Goal: Transaction & Acquisition: Purchase product/service

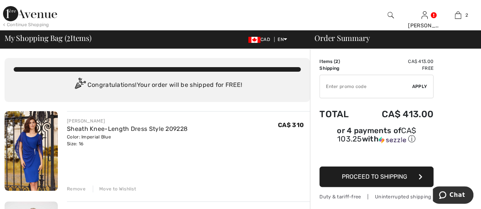
drag, startPoint x: 124, startPoint y: 192, endPoint x: 112, endPoint y: 189, distance: 12.4
click at [112, 189] on div "Move to Wishlist" at bounding box center [114, 189] width 43 height 7
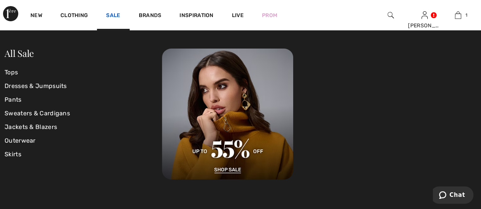
click at [113, 16] on link "Sale" at bounding box center [113, 16] width 14 height 8
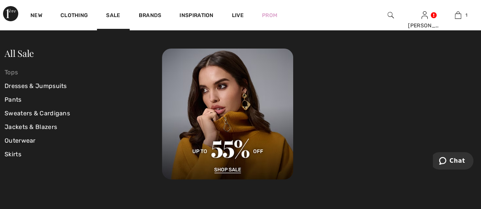
click at [14, 78] on link "Tops" at bounding box center [83, 73] width 157 height 14
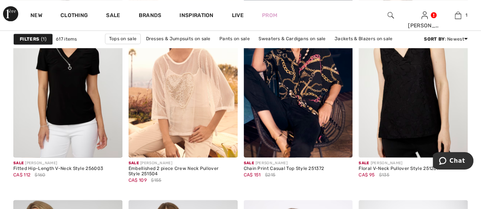
scroll to position [532, 0]
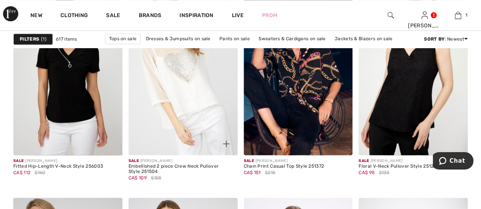
click at [182, 96] on img at bounding box center [182, 73] width 109 height 163
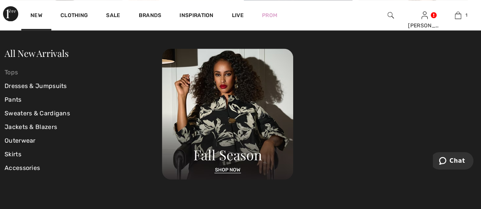
click at [11, 74] on link "Tops" at bounding box center [83, 73] width 157 height 14
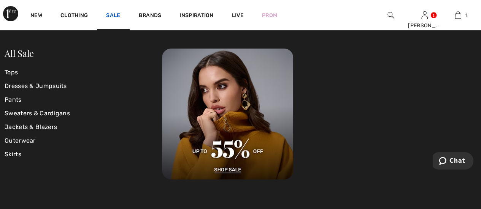
click at [111, 16] on link "Sale" at bounding box center [113, 16] width 14 height 8
click at [11, 72] on link "Tops" at bounding box center [83, 73] width 157 height 14
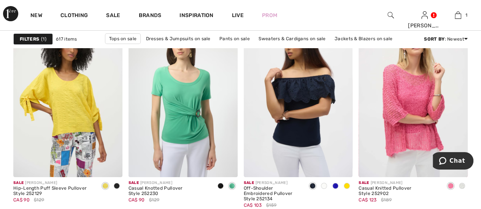
scroll to position [1413, 0]
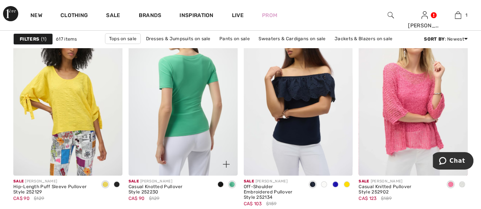
drag, startPoint x: 193, startPoint y: 104, endPoint x: 230, endPoint y: 149, distance: 58.3
click at [193, 104] on img at bounding box center [182, 94] width 109 height 163
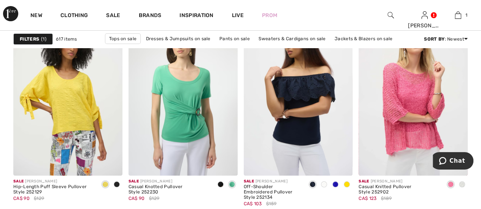
click at [462, 184] on span at bounding box center [462, 185] width 6 height 6
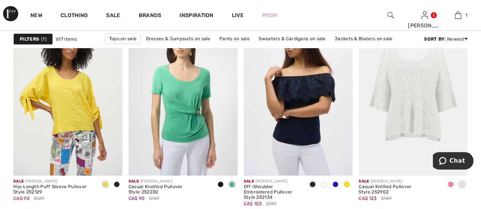
click at [418, 106] on img at bounding box center [412, 94] width 109 height 163
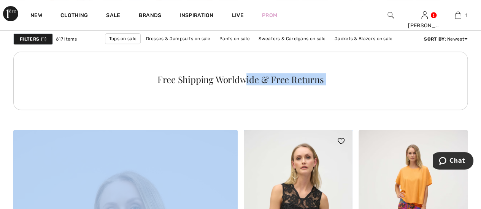
drag, startPoint x: 0, startPoint y: 0, endPoint x: 247, endPoint y: 172, distance: 300.5
click at [247, 172] on div "Sale [PERSON_NAME] Floral V-Neck Pullover Style 251552 CA$ 102 $145 Sale [PERSO…" at bounding box center [240, 88] width 454 height 3112
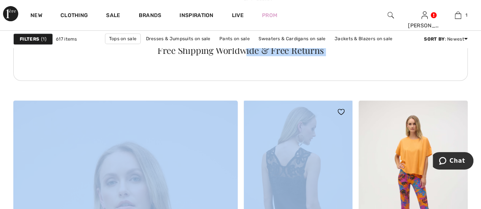
scroll to position [1611, 0]
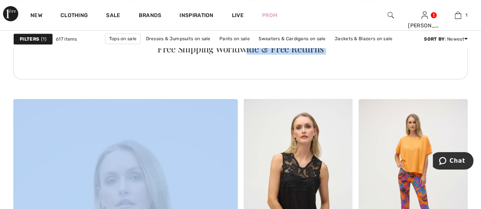
click at [364, 74] on div "Free Shipping Worldwide & Free Returns" at bounding box center [240, 50] width 454 height 59
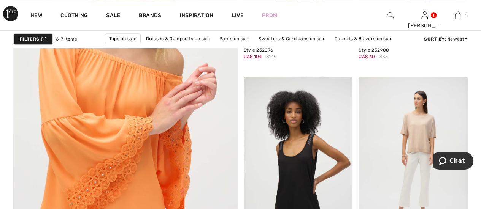
scroll to position [1900, 0]
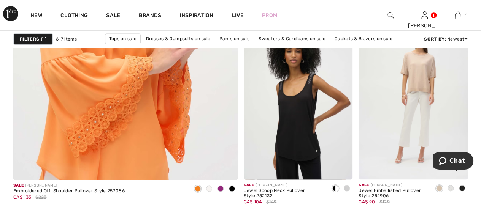
click at [418, 81] on img at bounding box center [412, 97] width 109 height 163
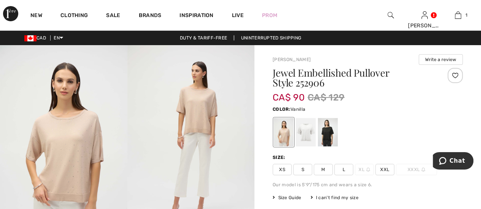
click at [309, 136] on div at bounding box center [306, 132] width 20 height 28
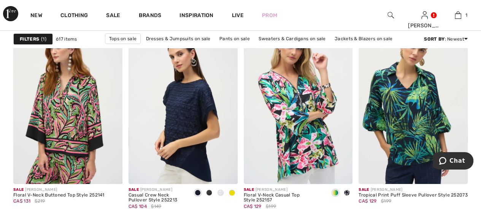
scroll to position [2796, 0]
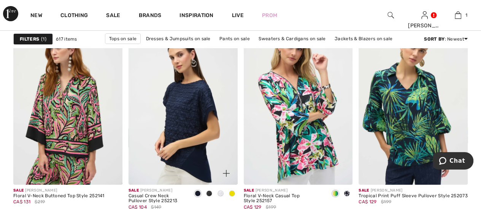
click at [231, 194] on span at bounding box center [232, 194] width 6 height 6
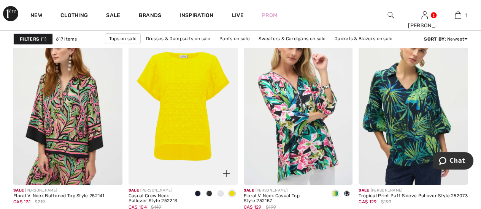
click at [212, 190] on div at bounding box center [208, 194] width 11 height 13
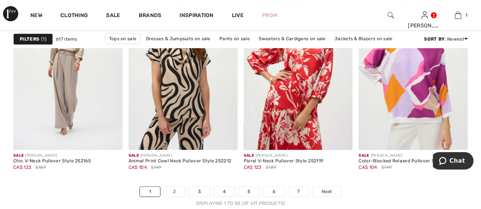
scroll to position [3024, 0]
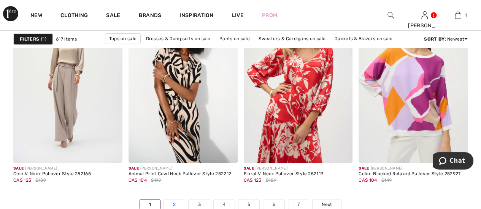
click at [173, 203] on link "2" at bounding box center [174, 205] width 21 height 10
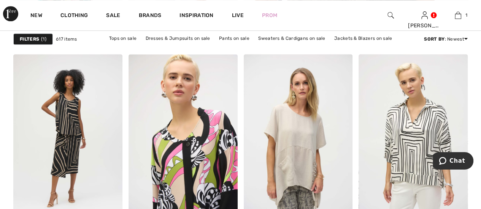
scroll to position [502, 0]
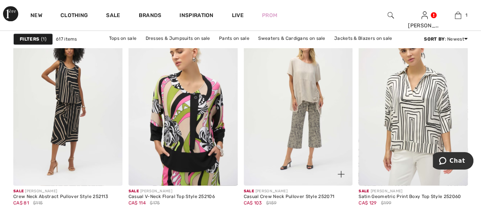
click at [313, 94] on img at bounding box center [298, 103] width 109 height 163
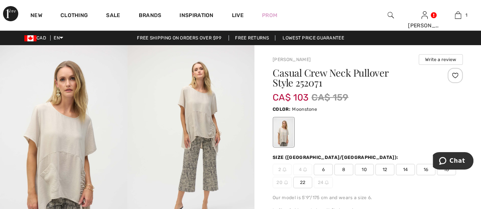
click at [423, 168] on span "16" at bounding box center [425, 169] width 19 height 11
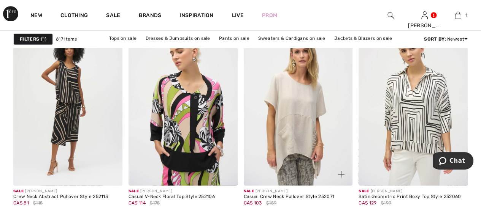
drag, startPoint x: 0, startPoint y: 0, endPoint x: 326, endPoint y: 200, distance: 382.3
click at [326, 200] on div "CA$ 103 $159" at bounding box center [289, 203] width 90 height 7
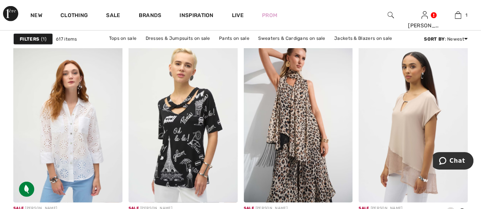
scroll to position [988, 0]
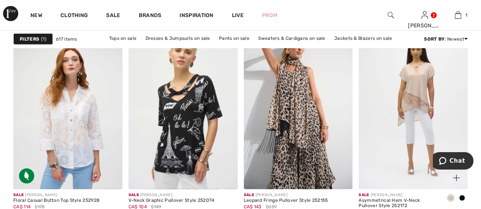
click at [416, 105] on img at bounding box center [412, 107] width 109 height 163
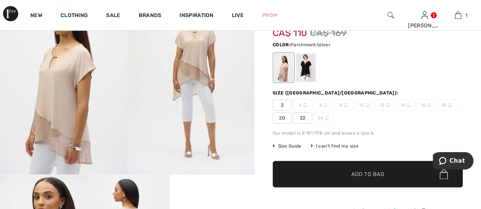
scroll to position [46, 0]
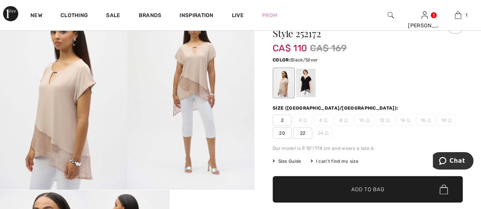
click at [304, 82] on div at bounding box center [306, 83] width 20 height 28
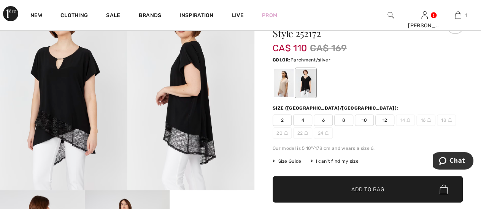
click at [278, 79] on div at bounding box center [284, 83] width 20 height 28
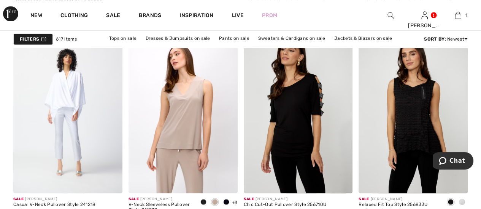
scroll to position [2097, 0]
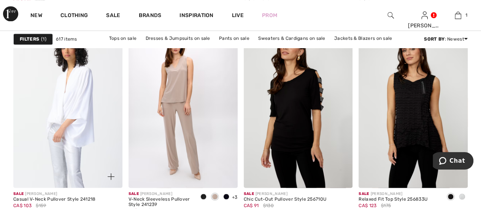
click at [56, 122] on img at bounding box center [67, 106] width 109 height 163
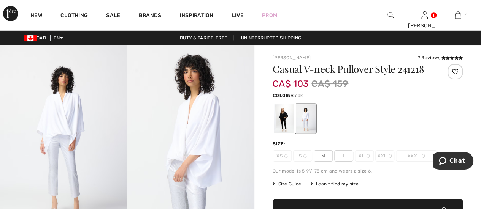
click at [281, 117] on div at bounding box center [284, 118] width 20 height 28
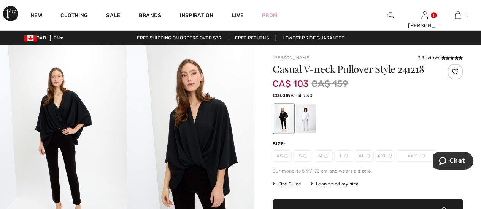
click at [305, 119] on div at bounding box center [306, 118] width 20 height 28
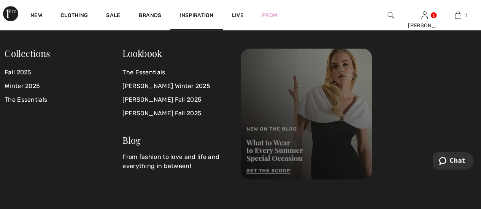
scroll to position [3055, 0]
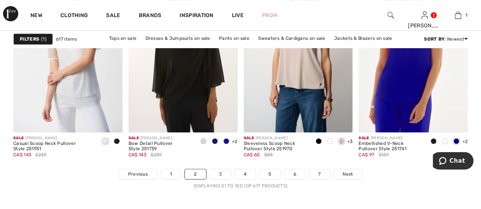
click at [223, 174] on link "3" at bounding box center [220, 174] width 21 height 10
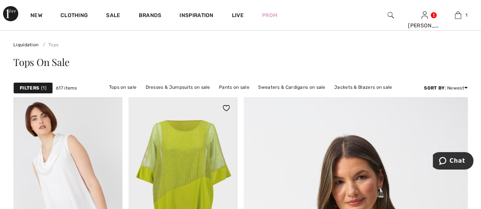
drag, startPoint x: 0, startPoint y: 0, endPoint x: 223, endPoint y: 174, distance: 283.0
click at [223, 174] on img at bounding box center [182, 178] width 109 height 163
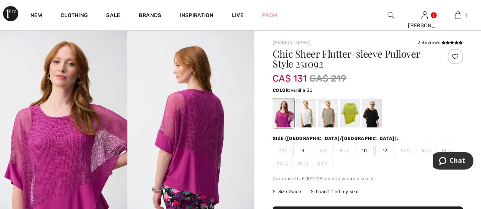
click at [300, 111] on div at bounding box center [306, 113] width 20 height 28
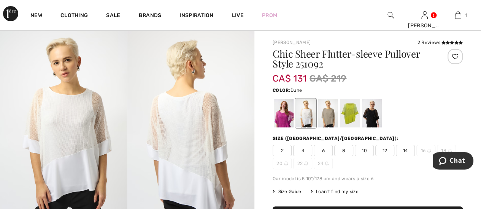
click at [331, 110] on div at bounding box center [328, 113] width 20 height 28
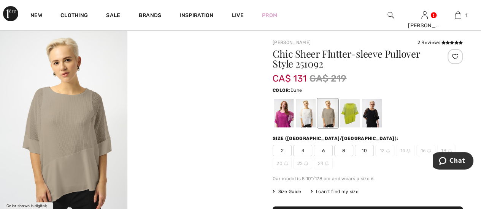
click at [331, 111] on div at bounding box center [328, 113] width 20 height 28
drag, startPoint x: 331, startPoint y: 111, endPoint x: 304, endPoint y: 111, distance: 27.0
click at [304, 111] on div at bounding box center [367, 114] width 190 height 32
click at [304, 111] on div at bounding box center [306, 113] width 20 height 28
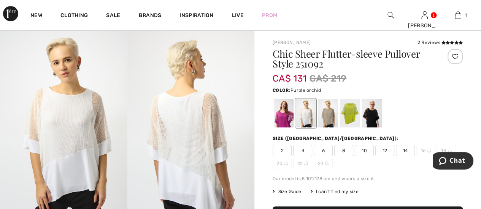
click at [286, 108] on div at bounding box center [284, 113] width 20 height 28
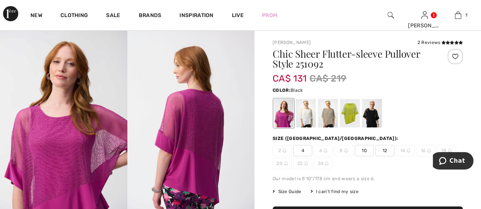
click at [378, 114] on div at bounding box center [372, 113] width 20 height 28
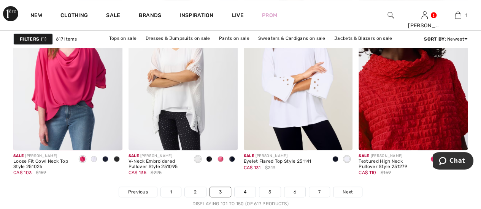
scroll to position [3007, 0]
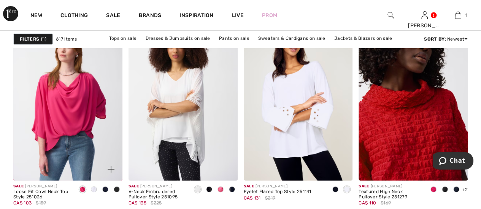
click at [93, 187] on span at bounding box center [94, 190] width 6 height 6
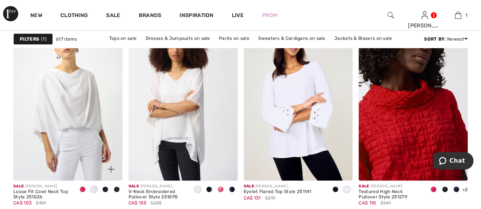
click at [106, 187] on span at bounding box center [105, 190] width 6 height 6
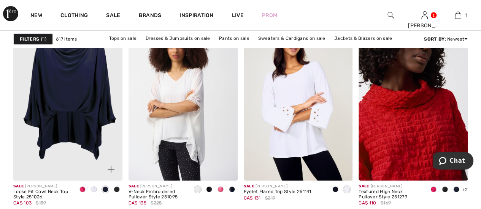
click at [117, 187] on span at bounding box center [117, 190] width 6 height 6
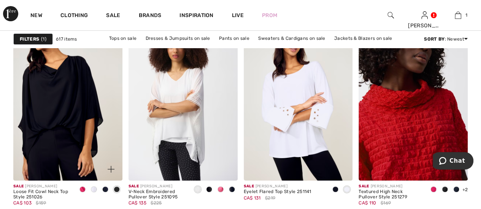
click at [96, 187] on span at bounding box center [94, 190] width 6 height 6
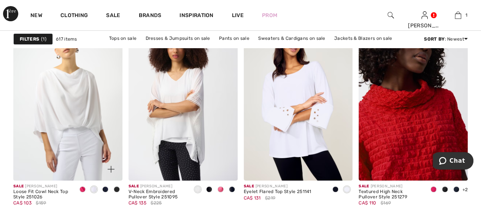
click at [81, 188] on span at bounding box center [82, 190] width 6 height 6
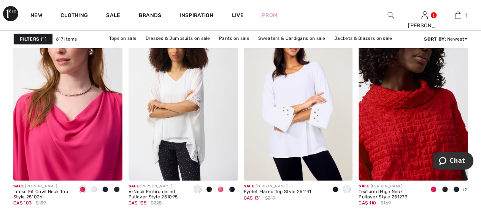
click at [58, 126] on img at bounding box center [67, 98] width 109 height 163
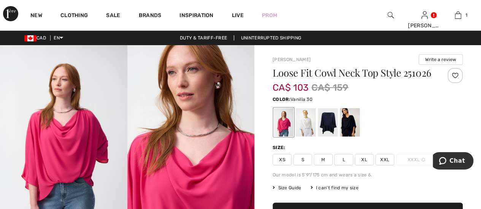
click at [304, 126] on div at bounding box center [306, 122] width 20 height 28
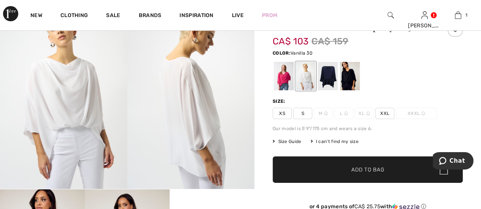
scroll to position [46, 0]
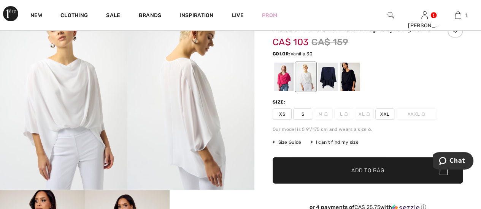
click at [288, 146] on span "Size Guide" at bounding box center [286, 142] width 28 height 7
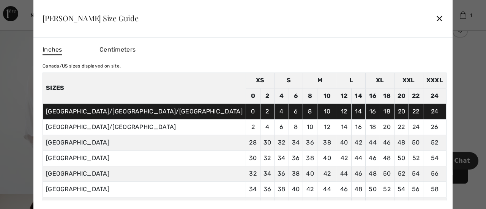
click at [436, 15] on div "✕" at bounding box center [440, 19] width 8 height 16
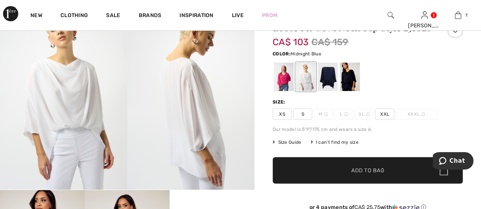
click at [326, 81] on div at bounding box center [328, 77] width 20 height 28
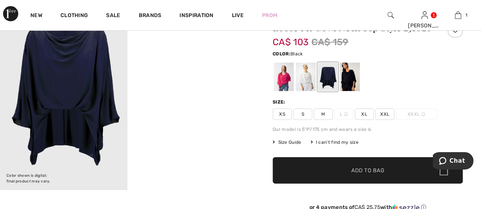
click at [348, 81] on div at bounding box center [350, 77] width 20 height 28
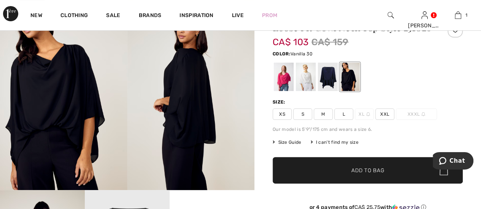
click at [309, 81] on div at bounding box center [306, 77] width 20 height 28
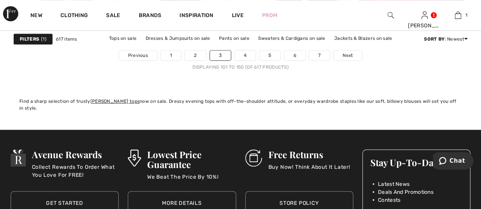
scroll to position [3113, 0]
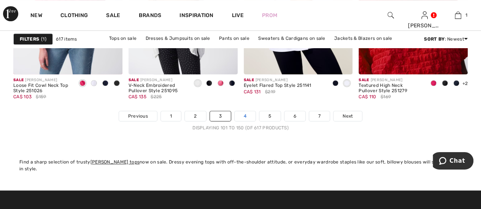
click at [242, 115] on link "4" at bounding box center [244, 116] width 21 height 10
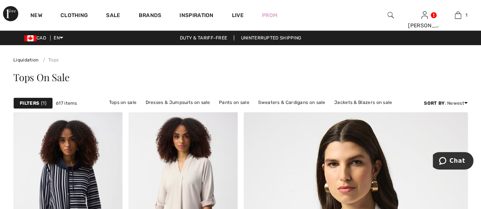
click at [238, 92] on div "Tops On Sale" at bounding box center [240, 78] width 454 height 31
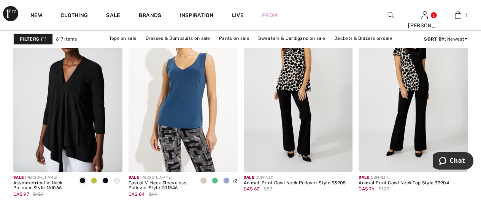
scroll to position [2812, 0]
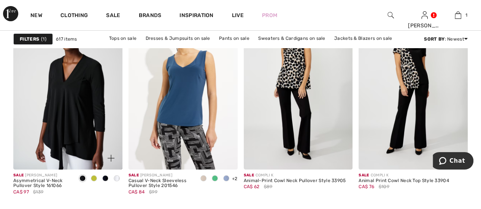
click at [93, 176] on span at bounding box center [94, 179] width 6 height 6
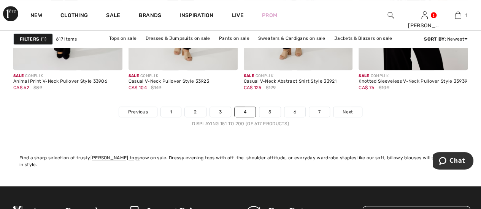
scroll to position [3085, 0]
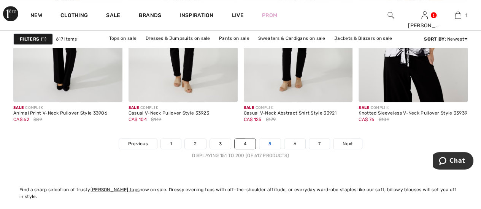
click at [272, 142] on link "5" at bounding box center [269, 144] width 21 height 10
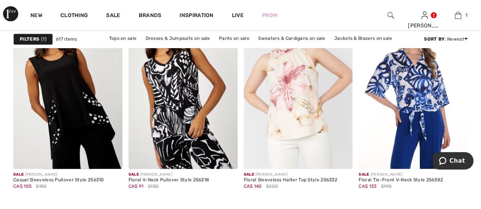
scroll to position [502, 0]
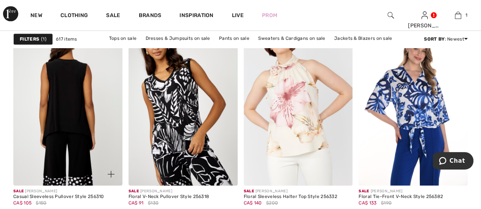
click at [54, 114] on img at bounding box center [67, 103] width 109 height 163
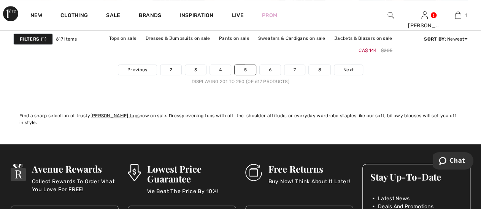
scroll to position [3161, 0]
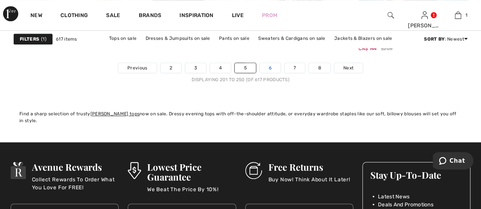
click at [267, 64] on link "6" at bounding box center [270, 68] width 21 height 10
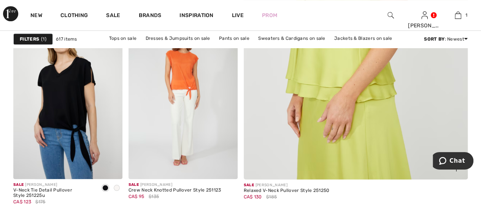
scroll to position [304, 0]
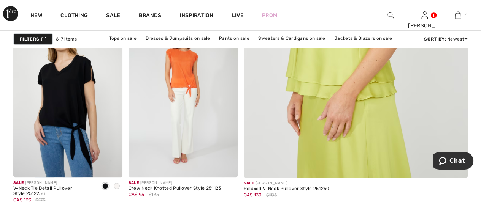
click at [313, 81] on img at bounding box center [355, 9] width 269 height 403
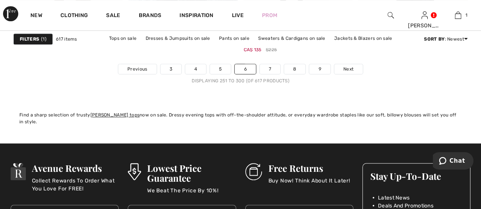
scroll to position [3161, 0]
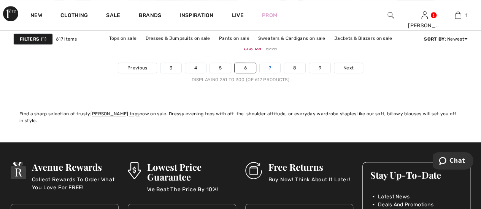
click at [266, 68] on link "7" at bounding box center [270, 68] width 21 height 10
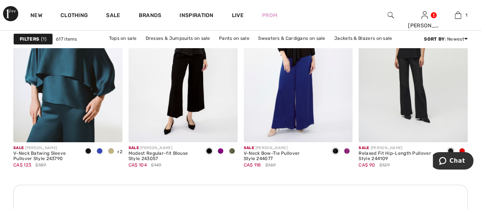
scroll to position [1429, 0]
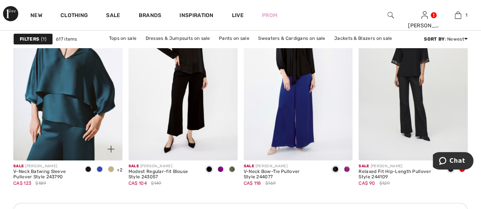
click at [112, 169] on span at bounding box center [111, 169] width 6 height 6
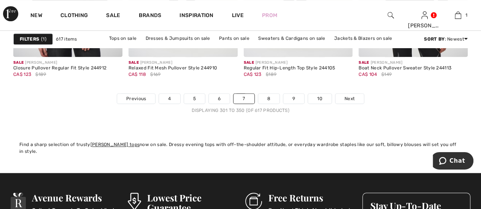
scroll to position [3116, 0]
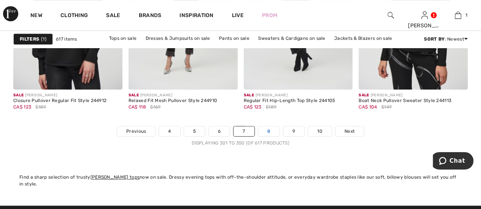
click at [273, 127] on link "8" at bounding box center [268, 132] width 21 height 10
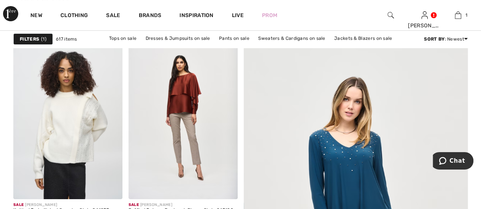
scroll to position [106, 0]
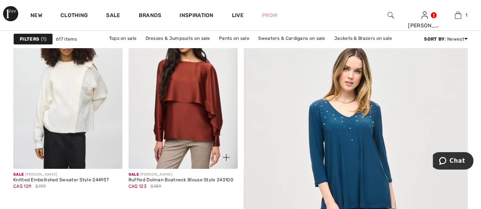
click at [180, 65] on img at bounding box center [182, 87] width 109 height 163
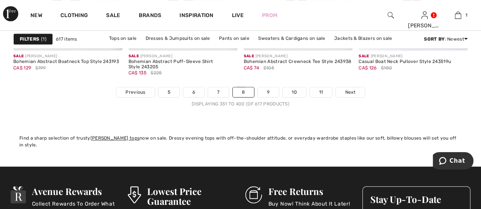
scroll to position [3131, 0]
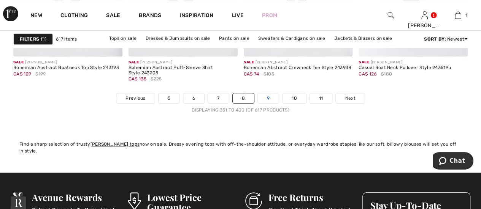
click at [268, 99] on link "9" at bounding box center [268, 98] width 21 height 10
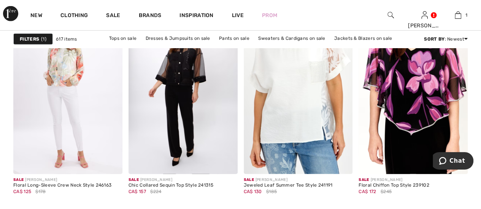
scroll to position [988, 0]
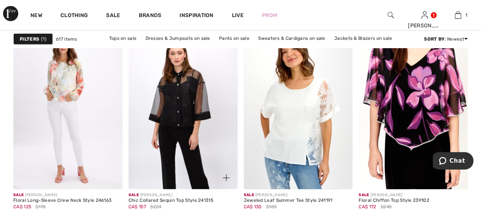
click at [179, 86] on img at bounding box center [182, 107] width 109 height 163
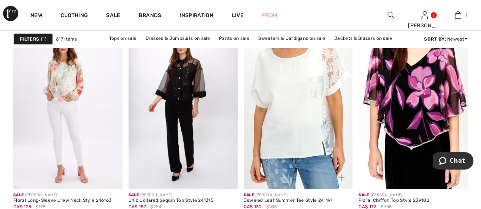
click at [278, 111] on img at bounding box center [298, 107] width 109 height 163
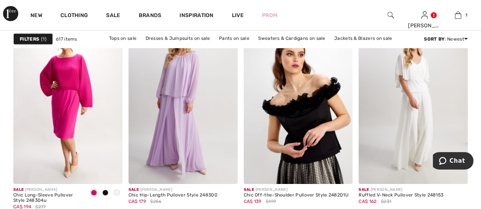
scroll to position [1201, 0]
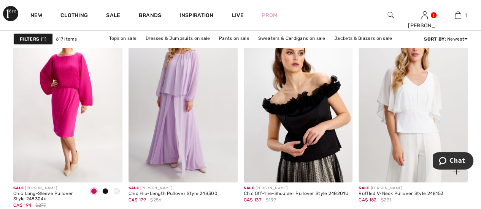
click at [410, 103] on img at bounding box center [412, 100] width 109 height 163
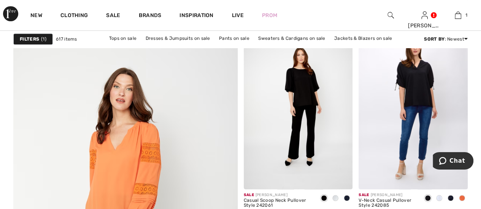
scroll to position [1687, 0]
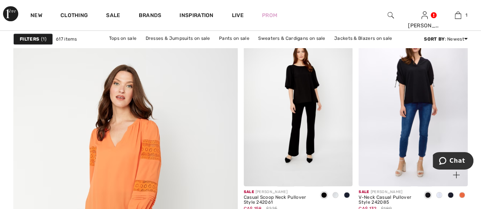
click at [461, 195] on span at bounding box center [462, 195] width 6 height 6
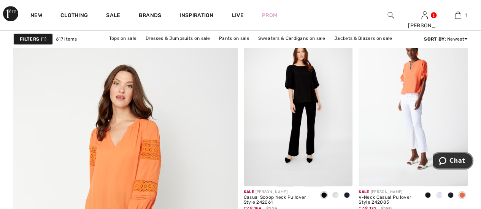
click at [456, 154] on button "Chat" at bounding box center [451, 160] width 43 height 17
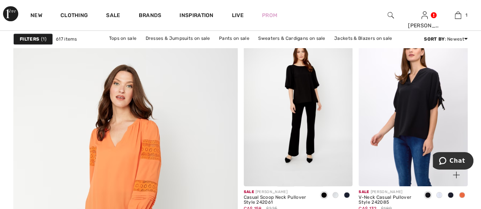
click at [403, 79] on img at bounding box center [412, 104] width 109 height 163
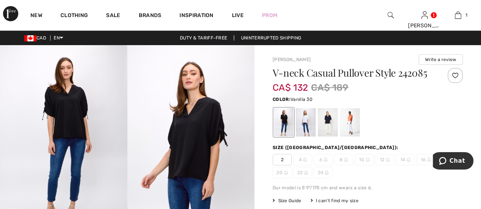
click at [299, 118] on div at bounding box center [306, 122] width 20 height 28
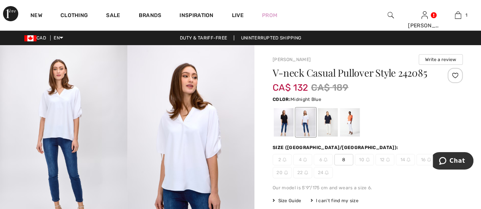
click at [332, 117] on div at bounding box center [328, 122] width 20 height 28
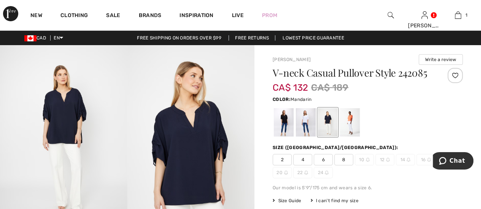
click at [351, 115] on div at bounding box center [350, 122] width 20 height 28
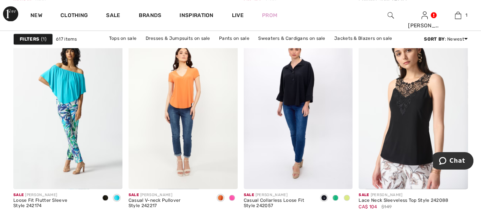
scroll to position [2097, 0]
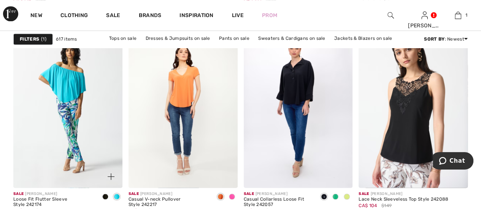
click at [104, 195] on span at bounding box center [105, 197] width 6 height 6
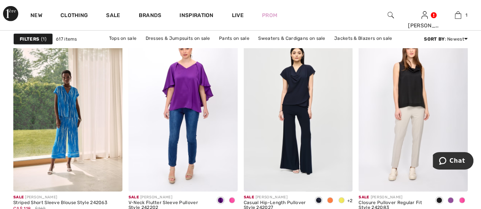
scroll to position [2599, 0]
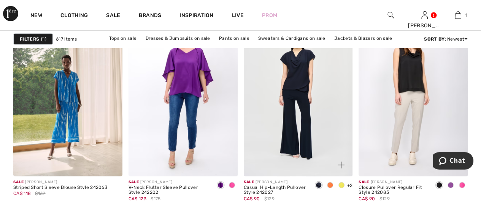
click at [327, 185] on span at bounding box center [330, 185] width 6 height 6
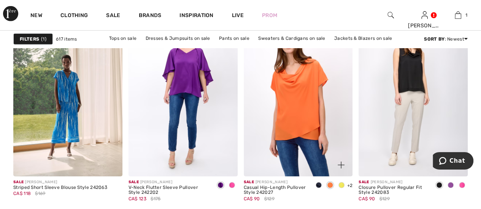
click at [286, 96] on img at bounding box center [298, 94] width 109 height 163
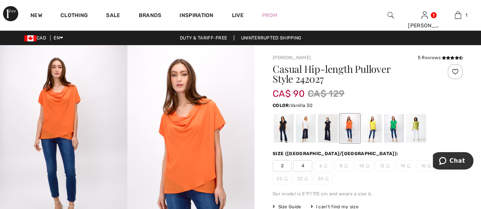
click at [305, 118] on div at bounding box center [306, 128] width 20 height 28
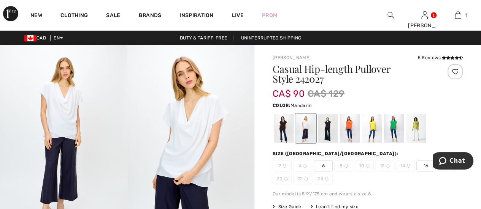
click at [344, 128] on div at bounding box center [350, 128] width 20 height 28
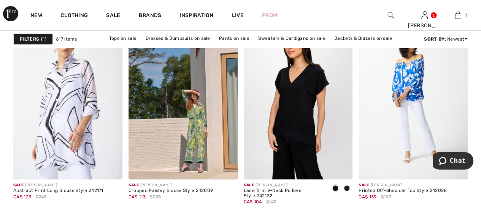
scroll to position [3009, 0]
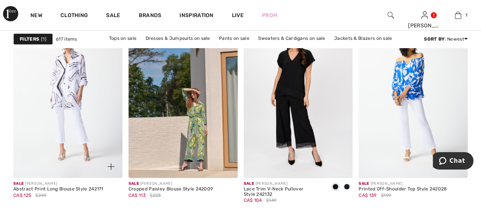
click at [75, 135] on img at bounding box center [67, 96] width 109 height 163
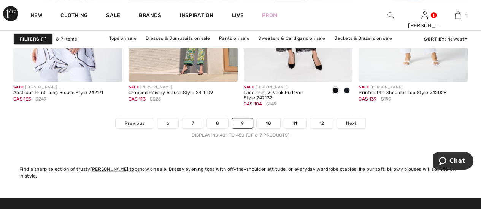
scroll to position [3161, 0]
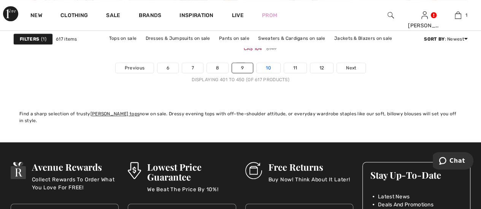
click at [265, 64] on link "10" at bounding box center [268, 68] width 24 height 10
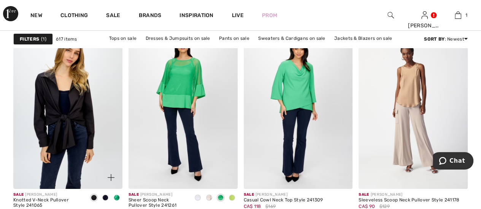
scroll to position [1398, 0]
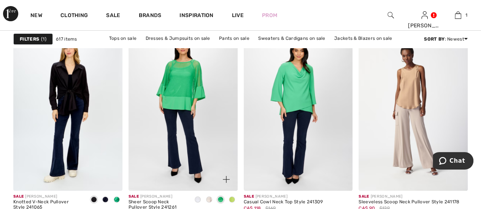
click at [209, 199] on span at bounding box center [209, 200] width 6 height 6
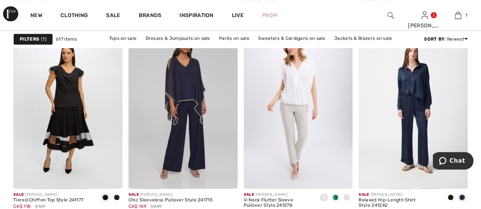
scroll to position [2097, 0]
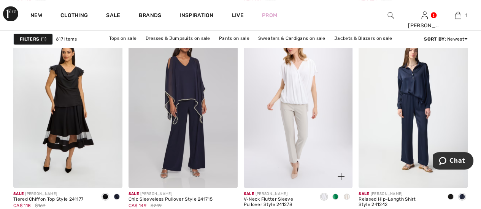
click at [336, 192] on div at bounding box center [334, 197] width 11 height 13
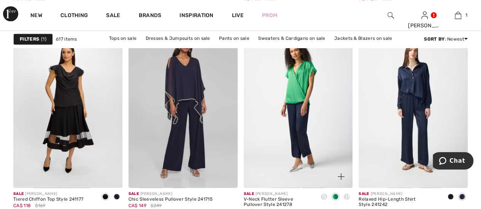
click at [348, 194] on span at bounding box center [346, 197] width 6 height 6
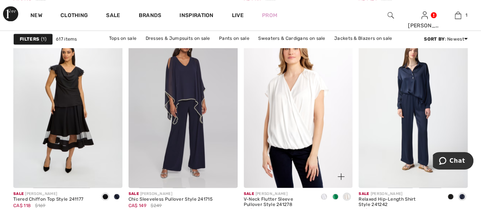
click at [288, 127] on img at bounding box center [298, 106] width 109 height 163
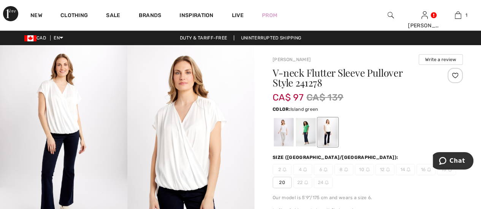
click at [302, 135] on div at bounding box center [306, 132] width 20 height 28
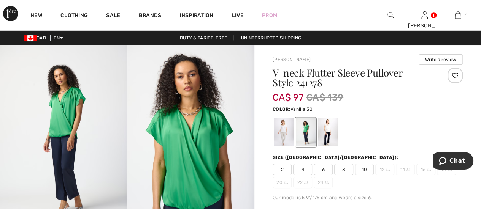
click at [287, 127] on div at bounding box center [284, 132] width 20 height 28
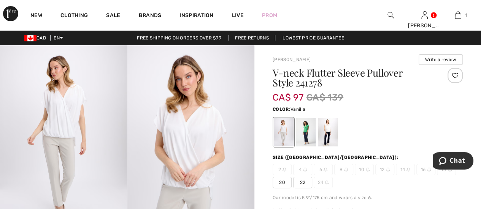
click at [327, 127] on div at bounding box center [328, 132] width 20 height 28
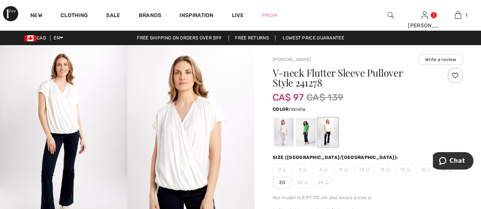
click at [327, 127] on div at bounding box center [328, 132] width 20 height 28
click at [278, 133] on div at bounding box center [284, 132] width 20 height 28
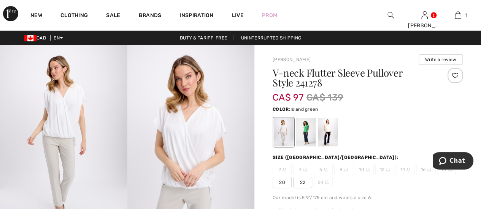
click at [312, 127] on div at bounding box center [306, 132] width 20 height 28
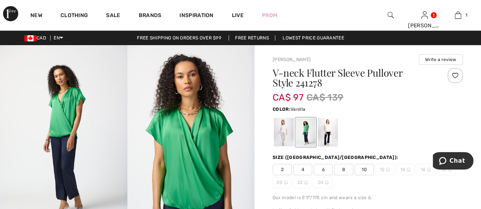
click at [329, 130] on div at bounding box center [328, 132] width 20 height 28
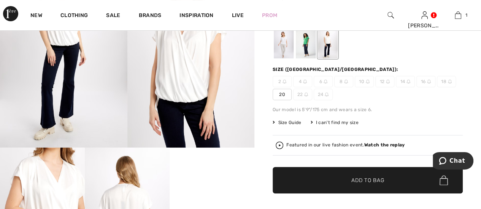
scroll to position [90, 0]
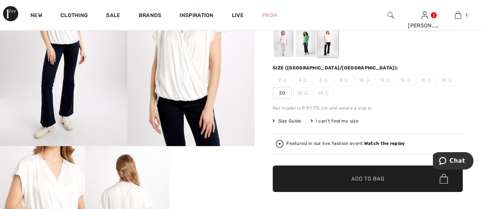
click at [339, 119] on div "I can't find my size" at bounding box center [334, 121] width 48 height 7
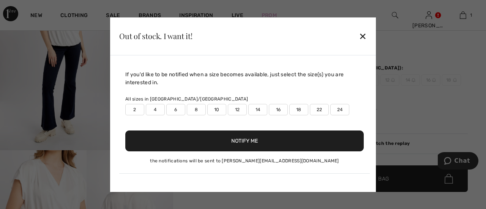
click at [279, 111] on label "16" at bounding box center [278, 109] width 19 height 11
click at [271, 139] on button "Notify Me" at bounding box center [244, 141] width 239 height 21
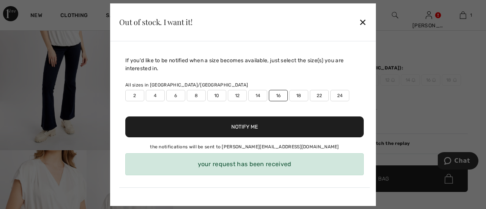
click at [262, 126] on button "Notify Me" at bounding box center [244, 127] width 239 height 21
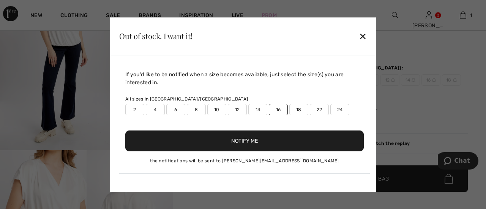
click at [247, 127] on div "Notify Me" at bounding box center [244, 141] width 239 height 33
click at [244, 140] on button "Notify Me" at bounding box center [244, 141] width 239 height 21
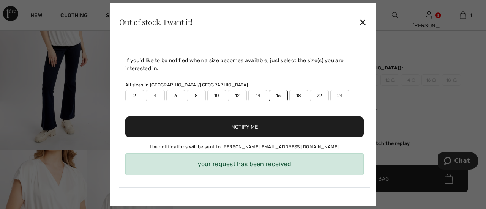
click at [362, 26] on div "✕" at bounding box center [363, 22] width 8 height 16
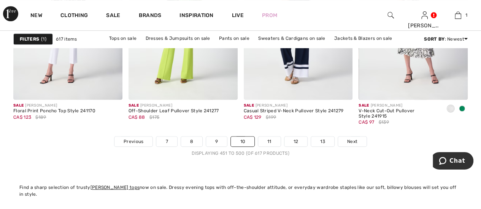
scroll to position [3085, 0]
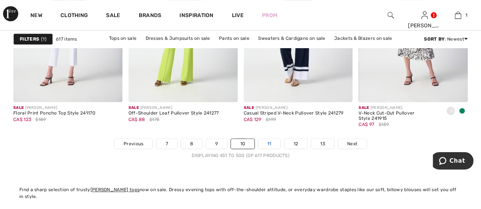
click at [266, 144] on link "11" at bounding box center [269, 144] width 22 height 10
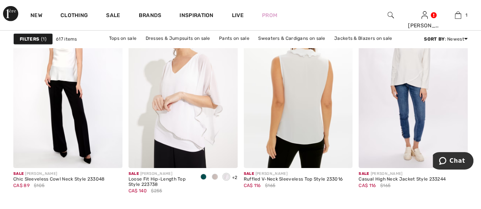
scroll to position [1216, 0]
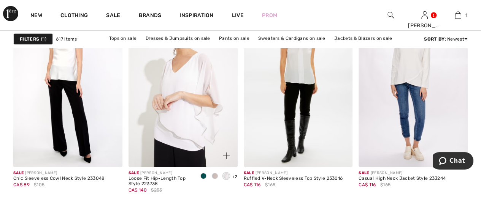
click at [210, 175] on div at bounding box center [214, 177] width 11 height 13
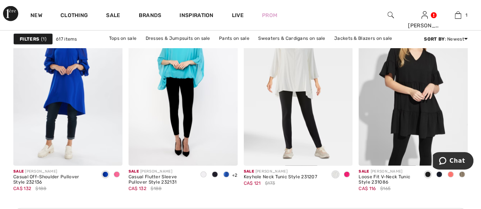
scroll to position [2310, 0]
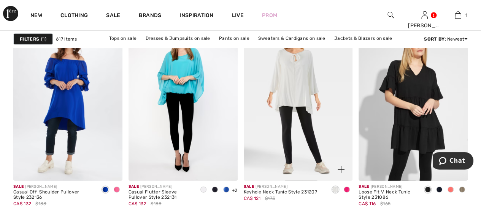
click at [345, 187] on span at bounding box center [346, 190] width 6 height 6
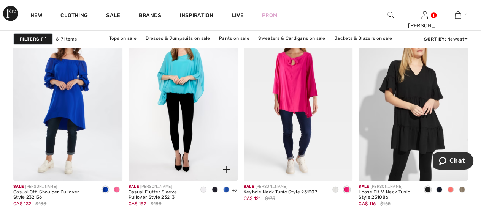
click at [205, 190] on span at bounding box center [203, 190] width 6 height 6
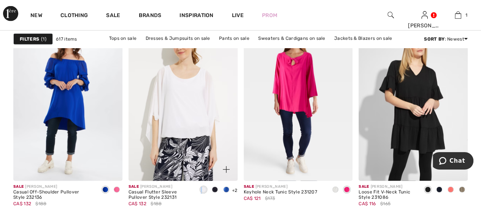
click at [205, 190] on span at bounding box center [203, 190] width 6 height 6
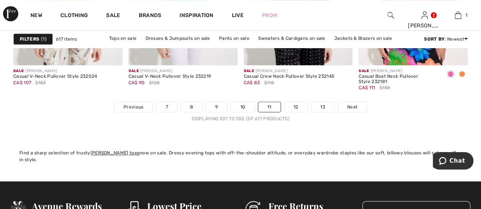
scroll to position [3116, 0]
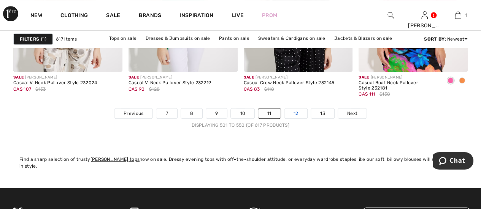
click at [293, 109] on link "12" at bounding box center [295, 114] width 23 height 10
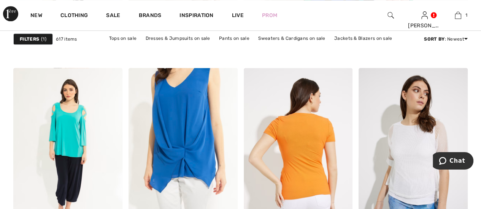
scroll to position [471, 0]
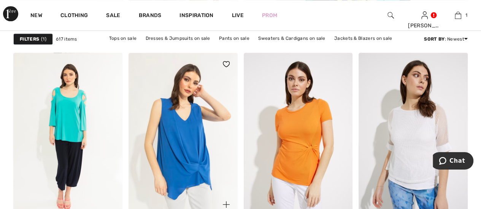
click at [179, 129] on img at bounding box center [182, 134] width 109 height 163
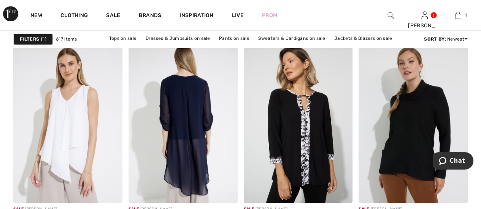
scroll to position [2097, 0]
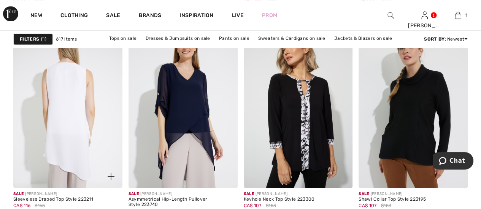
click at [62, 137] on img at bounding box center [67, 106] width 109 height 163
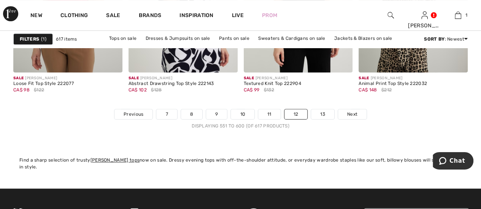
scroll to position [3116, 0]
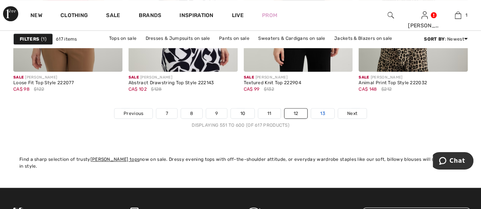
click at [315, 109] on link "13" at bounding box center [322, 114] width 23 height 10
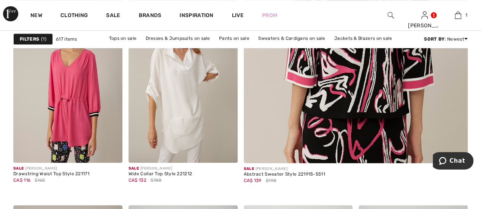
scroll to position [319, 0]
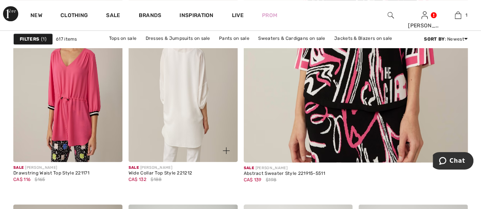
click at [196, 114] on img at bounding box center [182, 80] width 109 height 163
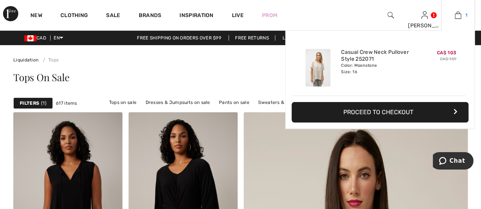
click at [456, 18] on img at bounding box center [457, 15] width 6 height 9
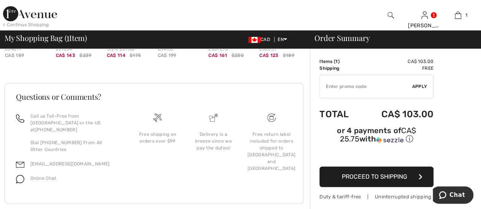
scroll to position [284, 0]
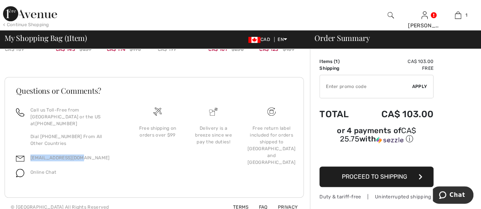
drag, startPoint x: 83, startPoint y: 150, endPoint x: 29, endPoint y: 149, distance: 54.0
click at [29, 153] on div "[EMAIL_ADDRESS][DOMAIN_NAME]" at bounding box center [68, 160] width 104 height 14
copy link "[EMAIL_ADDRESS][DOMAIN_NAME]"
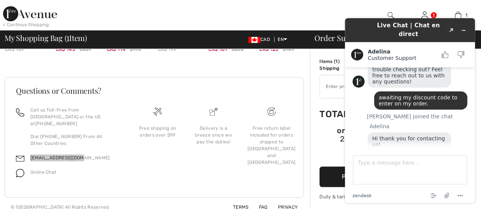
scroll to position [55, 0]
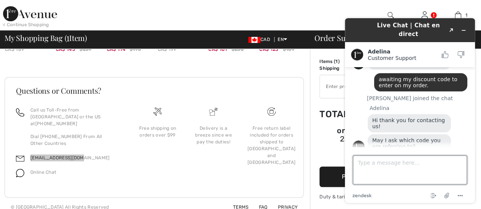
click at [358, 160] on textarea "Type a message here..." at bounding box center [410, 170] width 114 height 29
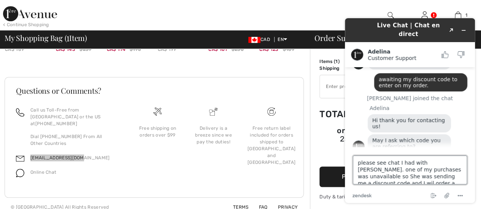
scroll to position [3, 0]
type textarea "please see chat I had with Amanda. one of my purchases was unavailable so She w…"
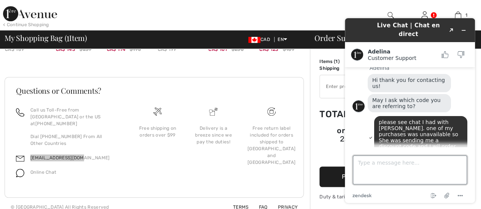
scroll to position [567, 0]
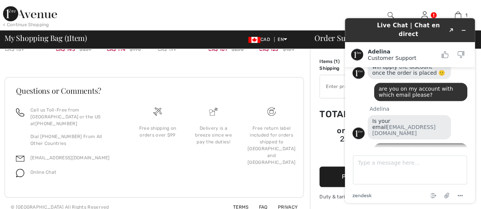
click at [254, 76] on div "Questions or Comments? Call us Toll-Free from Canada or the US at +1 (888) 605-…" at bounding box center [157, 138] width 305 height 158
click at [462, 28] on icon "Minimize widget" at bounding box center [463, 30] width 5 height 5
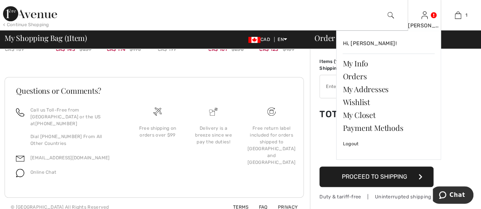
click at [422, 21] on div "GLORIA Hi, GLORIA! My Info Orders My Addresses Wishlist My Closet Payment Metho…" at bounding box center [424, 15] width 34 height 30
click at [360, 62] on link "My Info" at bounding box center [388, 63] width 92 height 13
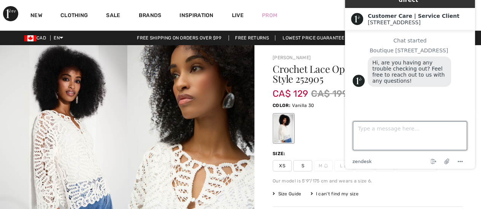
click at [358, 128] on textarea "Type a message here..." at bounding box center [410, 136] width 114 height 29
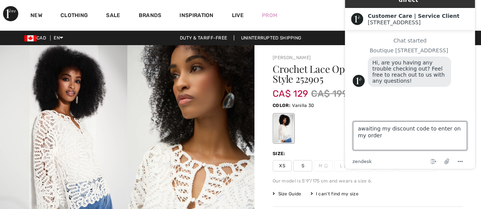
type textarea "awaiting my discount code to enter on my order."
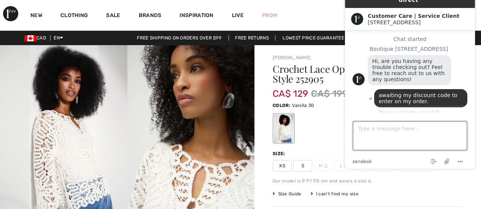
scroll to position [12, 0]
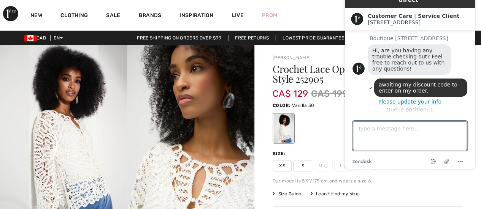
click at [411, 99] on button "Please update your info" at bounding box center [409, 102] width 115 height 6
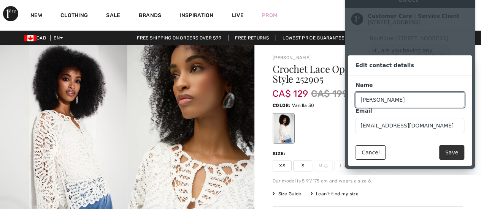
scroll to position [15, 0]
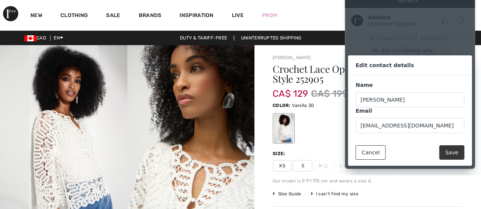
click at [453, 151] on button "Save" at bounding box center [451, 153] width 25 height 14
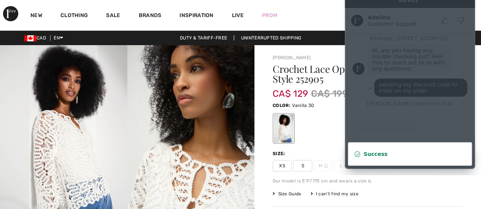
scroll to position [19, 0]
click at [324, 125] on div at bounding box center [367, 129] width 190 height 32
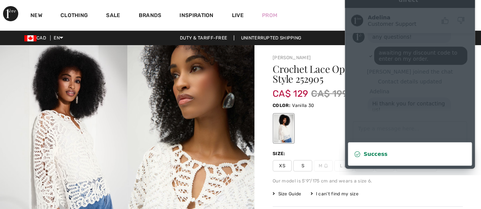
scroll to position [139, 0]
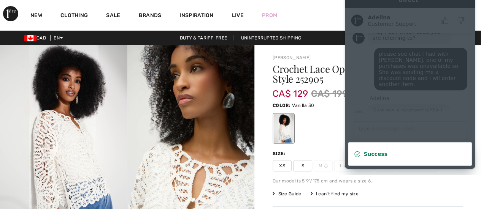
click at [355, 155] on icon "Modal dialog" at bounding box center [357, 154] width 6 height 6
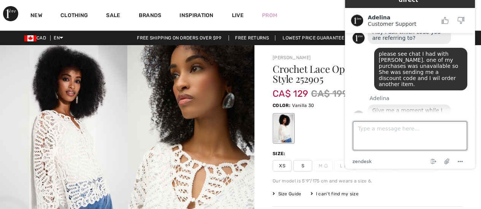
click at [368, 132] on textarea "Type a message here..." at bounding box center [410, 136] width 114 height 29
paste textarea "System (1ère Avenue) Sep 22, 2025, 14:44 EDT (14:39:43) *** GLORIA LECKNER join…"
type textarea "System (1ère Avenue) Sep 22, 2025, 14:44 EDT (14:39:43) *** GLORIA LECKNER join…"
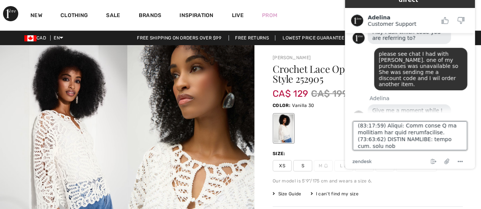
click at [368, 132] on textarea "Type a message here..." at bounding box center [410, 136] width 114 height 29
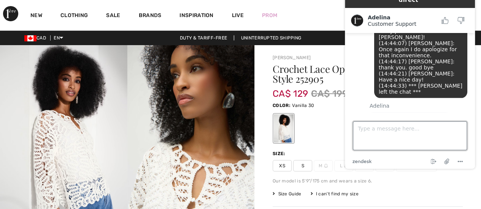
scroll to position [457, 0]
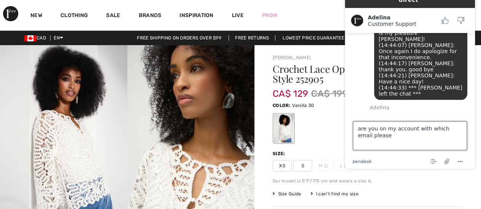
type textarea "are you on my account with which email please?"
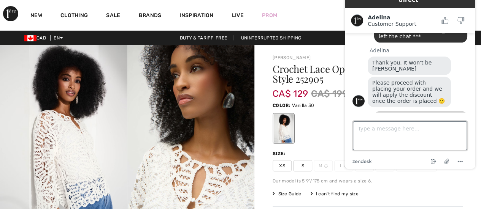
scroll to position [513, 0]
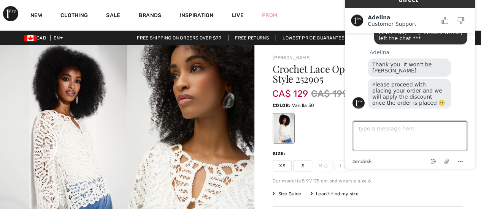
click at [382, 131] on textarea "Type a message here..." at bounding box center [410, 136] width 114 height 29
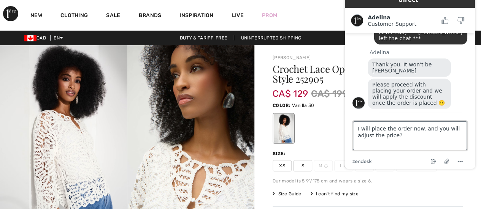
type textarea "I will place the order now. and you will adjust the price??"
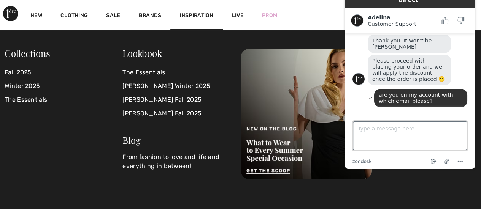
scroll to position [568, 0]
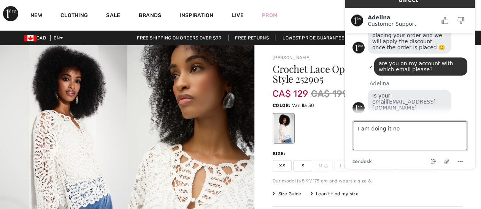
type textarea "I am doing it now"
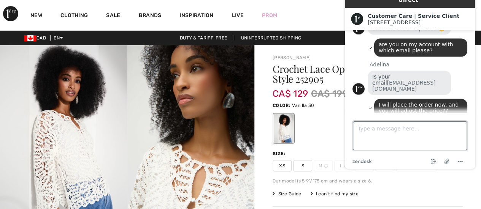
scroll to position [609, 0]
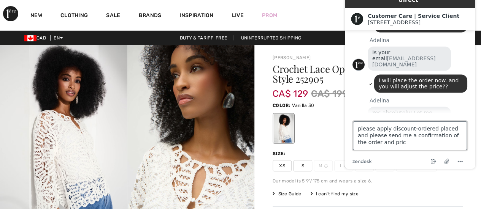
type textarea "please apply discount-ordered placed and please send me a confirmation of the o…"
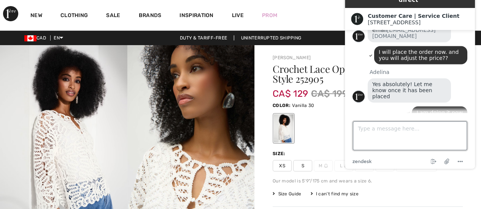
scroll to position [637, 0]
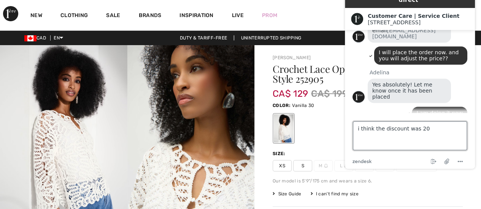
type textarea "i think the discount was 20%"
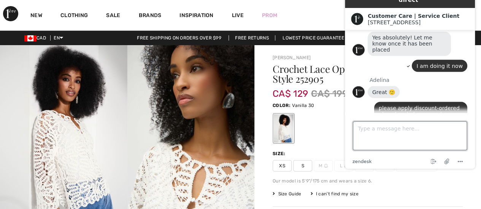
scroll to position [684, 0]
type textarea "ok"
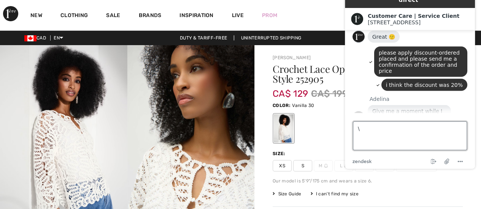
scroll to position [779, 0]
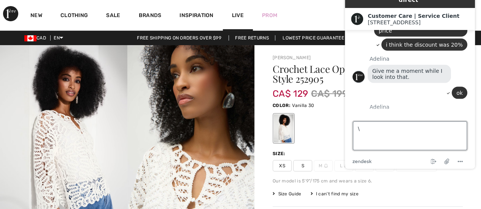
type textarea "\"
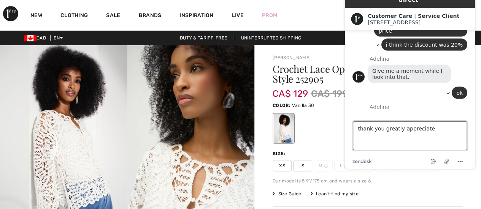
type textarea "thank you greatly appreciated"
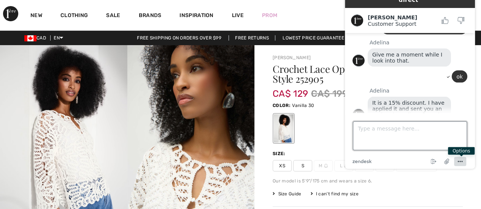
scroll to position [802, 0]
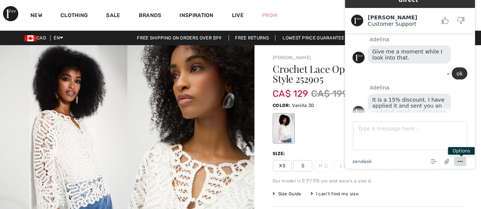
click at [460, 161] on icon "Menu" at bounding box center [459, 161] width 9 height 9
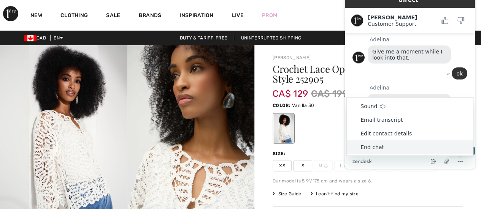
click at [382, 146] on li "End chat" at bounding box center [410, 148] width 126 height 14
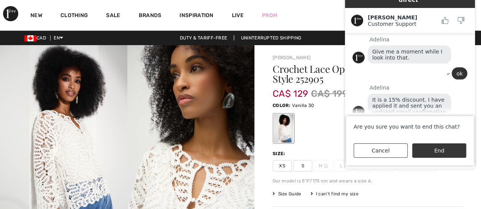
click at [426, 150] on button "End" at bounding box center [439, 151] width 54 height 14
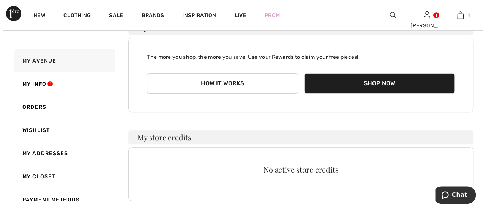
scroll to position [70, 0]
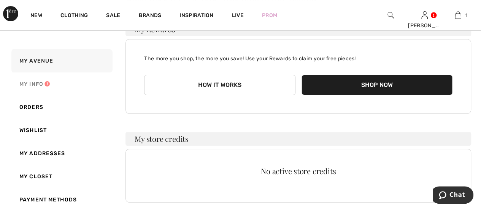
click at [30, 85] on link "My Info" at bounding box center [61, 84] width 103 height 23
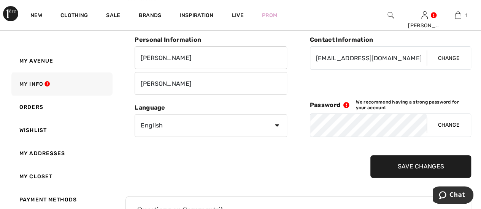
click at [450, 55] on button "Change" at bounding box center [448, 58] width 44 height 23
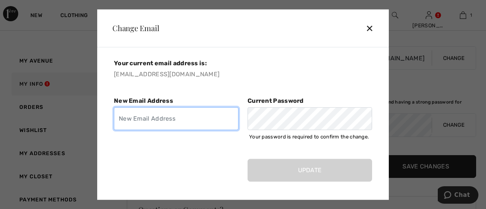
drag, startPoint x: 178, startPoint y: 122, endPoint x: 147, endPoint y: 115, distance: 31.5
click at [147, 115] on input "EMAIL" at bounding box center [176, 119] width 125 height 23
type input "lecknerg@gmail.com"
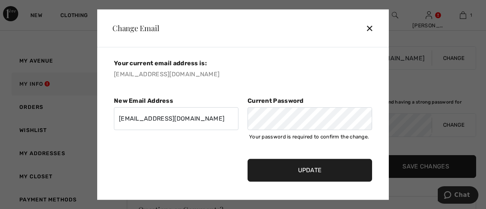
click at [301, 166] on input "Update" at bounding box center [310, 170] width 125 height 23
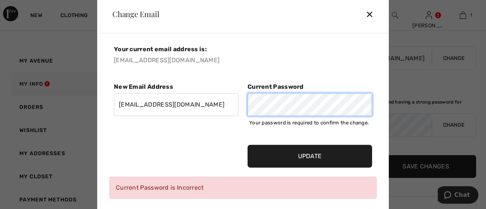
click at [241, 104] on div "New Email Address Current Password" at bounding box center [242, 101] width 267 height 36
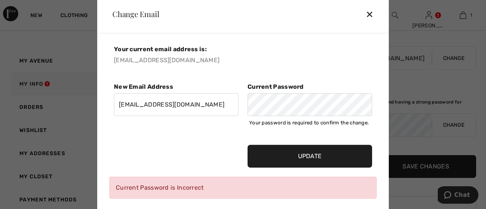
click at [288, 156] on input "Update" at bounding box center [310, 156] width 125 height 23
click at [248, 116] on div at bounding box center [248, 116] width 0 height 0
click at [301, 152] on input "Update" at bounding box center [310, 156] width 125 height 23
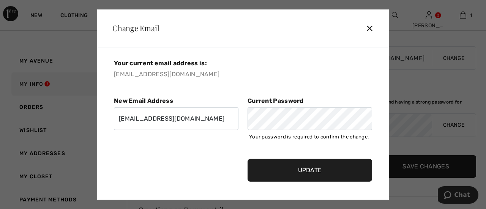
type input "lecknerg@gmail.com"
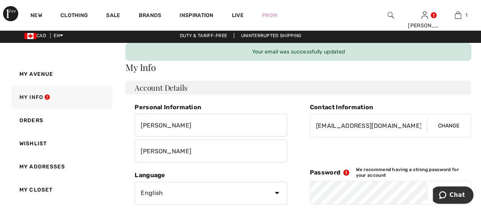
scroll to position [0, 0]
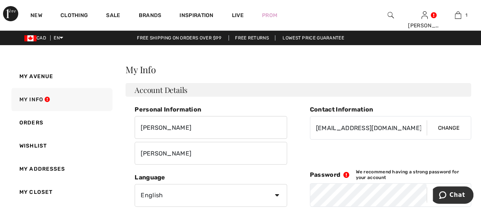
click at [262, 66] on h2 "My Info" at bounding box center [297, 69] width 345 height 9
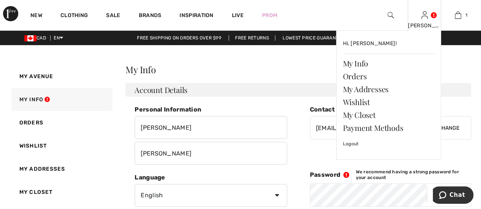
click at [422, 18] on img at bounding box center [424, 15] width 6 height 9
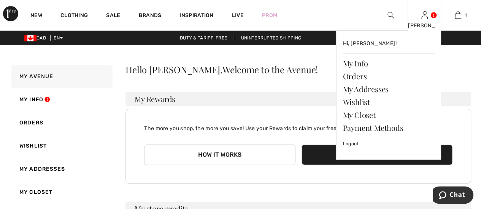
click at [430, 16] on div "[PERSON_NAME] Hi, [PERSON_NAME]! My Info Orders My Addresses Wishlist My Closet…" at bounding box center [424, 15] width 34 height 30
click at [426, 13] on img at bounding box center [424, 15] width 6 height 9
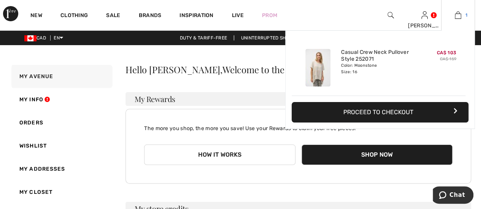
click at [461, 14] on link "1" at bounding box center [457, 15] width 33 height 9
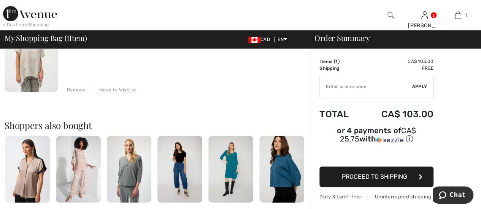
scroll to position [103, 0]
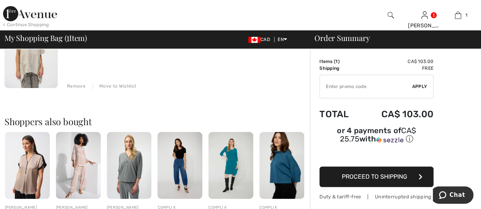
click at [347, 173] on span "Proceed to Shipping" at bounding box center [374, 176] width 65 height 7
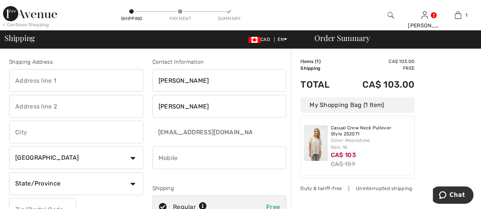
click at [18, 78] on input "text" at bounding box center [76, 80] width 134 height 23
type input "6801 rue Abraham de Sola"
type input "PH1"
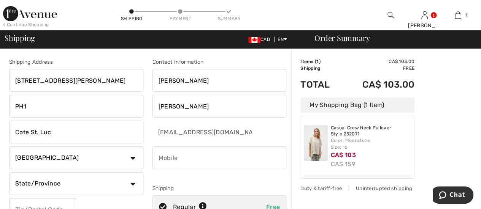
type input "Cote St. Luc"
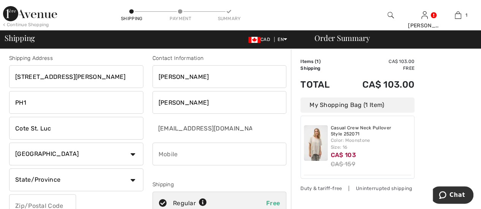
click at [49, 182] on select "State/Province Alberta British Columbia Manitoba New Brunswick Newfoundland and…" at bounding box center [76, 180] width 134 height 23
select select "QC"
click at [9, 169] on select "State/Province Alberta British Columbia Manitoba New Brunswick Newfoundland and…" at bounding box center [76, 180] width 134 height 23
click at [61, 196] on input "text" at bounding box center [42, 206] width 67 height 23
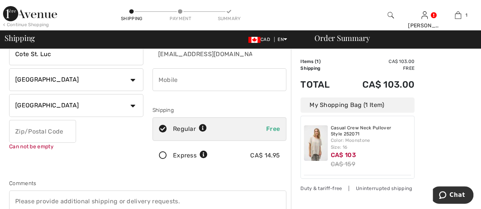
scroll to position [79, 0]
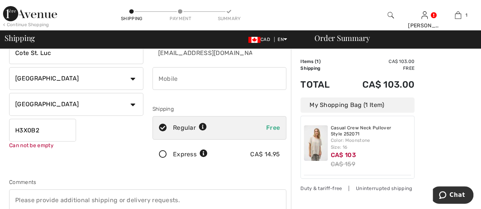
type input "H3X0B2"
click at [77, 158] on div "Shipping Address 6801 rue Abraham de Sola PH1 Cote St. Luc Country Canada Unite…" at bounding box center [76, 74] width 143 height 191
click at [173, 85] on input "phone" at bounding box center [219, 78] width 134 height 23
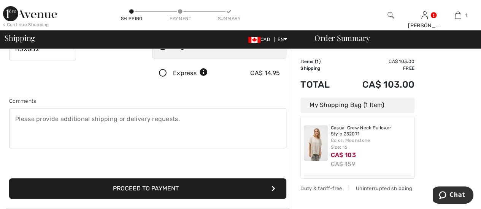
scroll to position [163, 0]
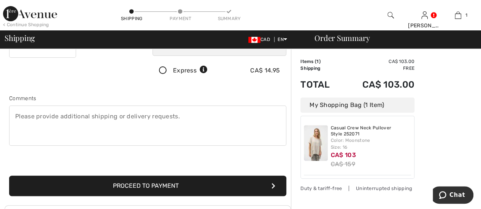
type input "5147265399"
click at [39, 116] on textarea at bounding box center [147, 126] width 277 height 40
click at [141, 130] on textarea "please leave with security desk." at bounding box center [147, 126] width 277 height 40
type textarea "please leave with security desk."
click at [197, 180] on button "Proceed to Payment" at bounding box center [147, 186] width 277 height 21
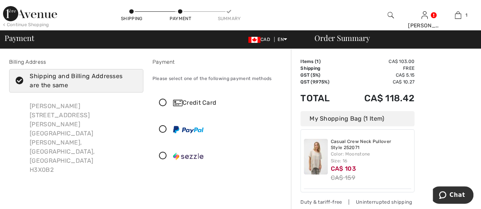
click at [163, 105] on icon at bounding box center [163, 103] width 20 height 8
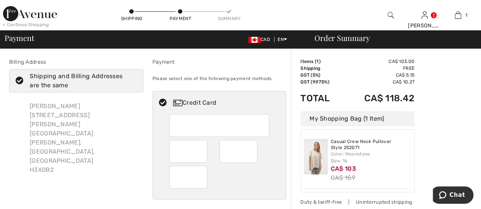
click at [228, 187] on div at bounding box center [219, 177] width 100 height 23
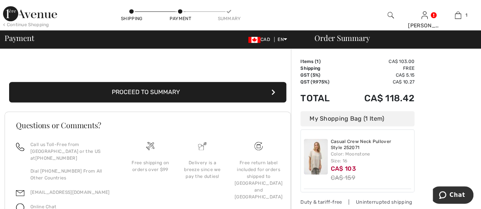
scroll to position [200, 0]
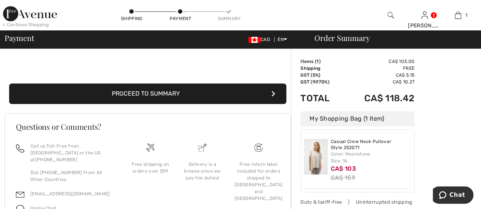
click at [211, 100] on button "Proceed to Summary" at bounding box center [147, 94] width 277 height 21
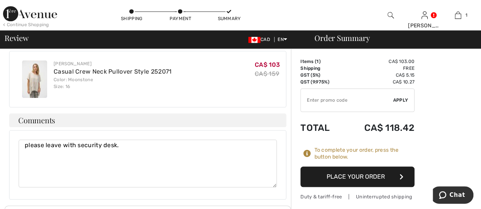
scroll to position [331, 0]
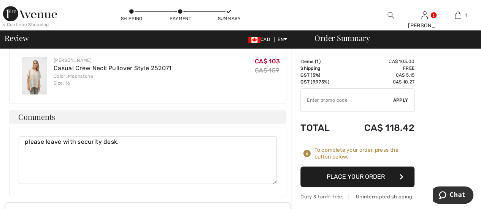
click at [342, 179] on button "Place Your Order" at bounding box center [357, 177] width 114 height 21
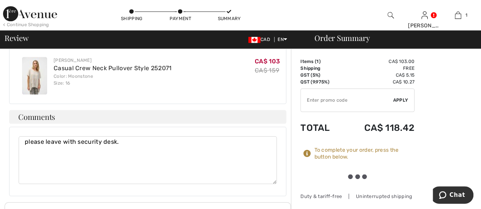
click at [342, 179] on div at bounding box center [357, 177] width 114 height 20
